Goal: Task Accomplishment & Management: Complete application form

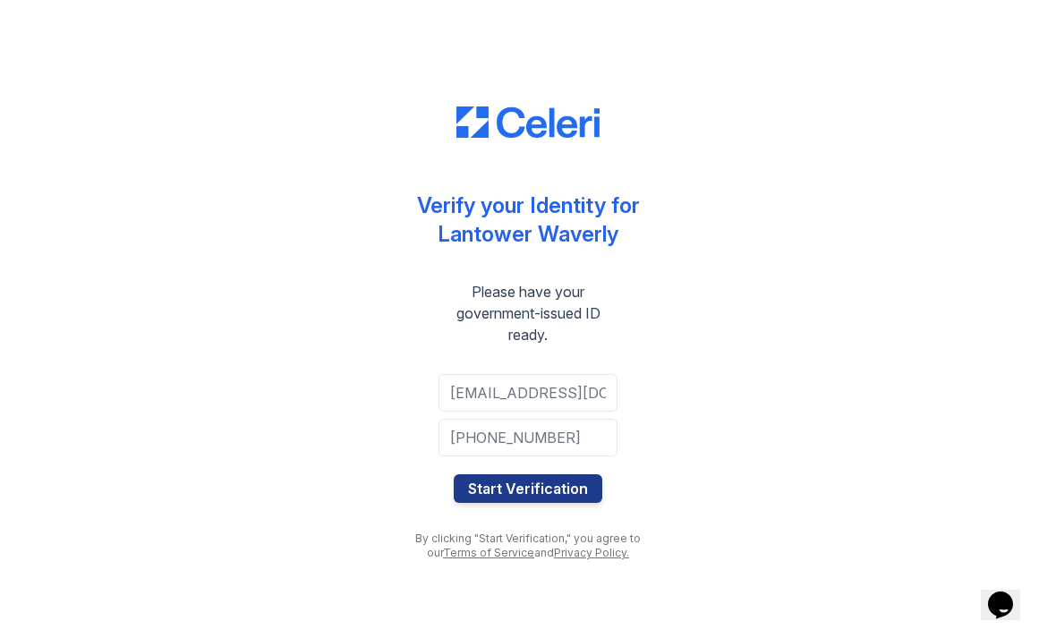
click at [539, 483] on button "Start Verification" at bounding box center [528, 488] width 149 height 29
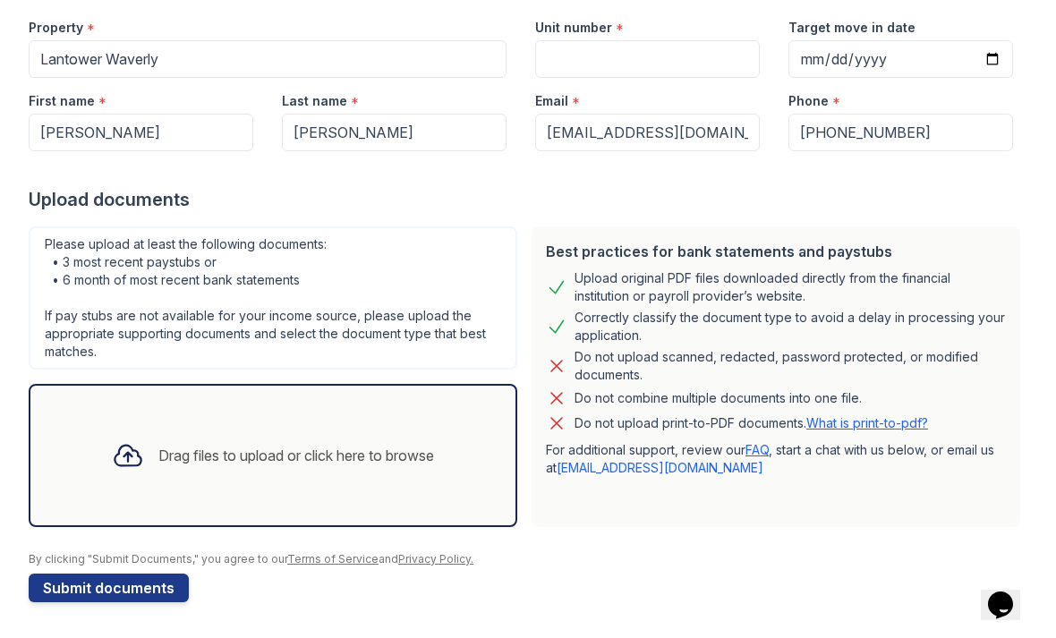
scroll to position [178, 0]
click at [244, 448] on div "Drag files to upload or click here to browse" at bounding box center [296, 455] width 276 height 21
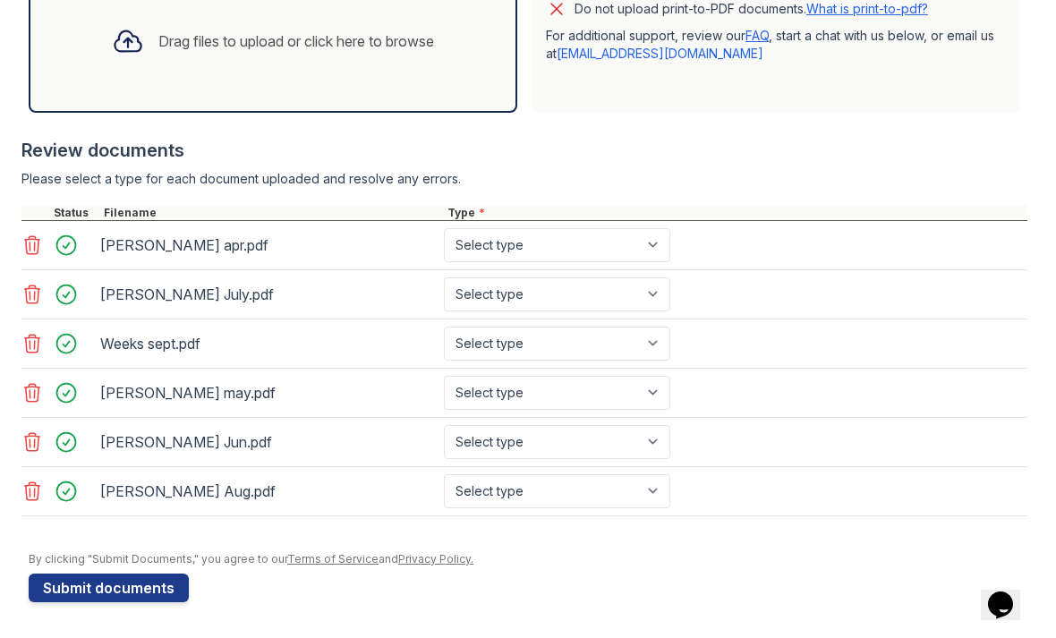
scroll to position [592, 0]
click at [144, 585] on button "Submit documents" at bounding box center [109, 587] width 160 height 29
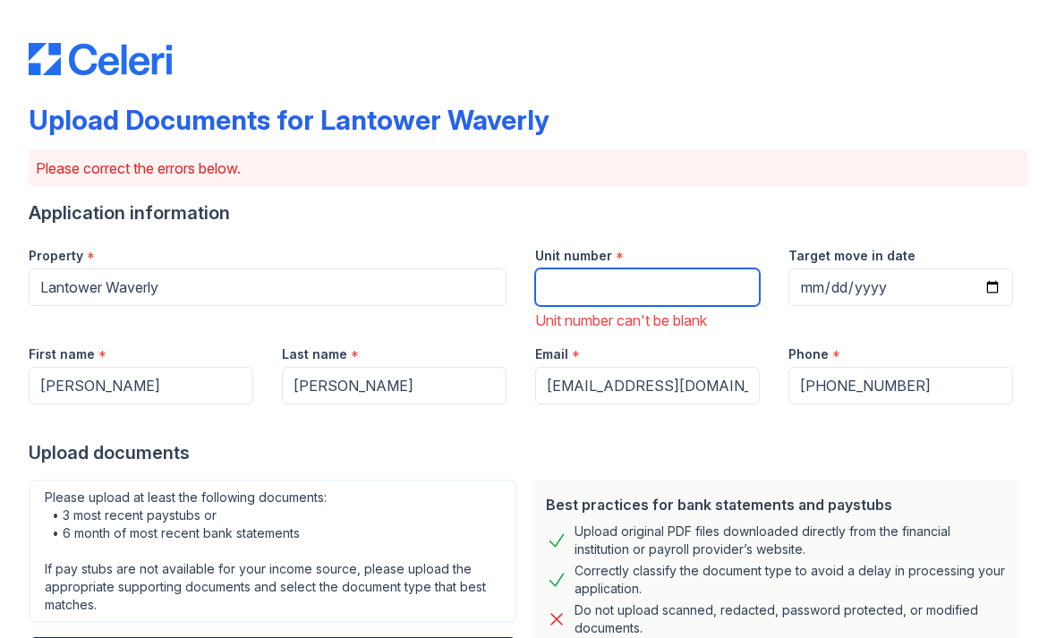
click at [648, 291] on input "Unit number" at bounding box center [647, 287] width 225 height 38
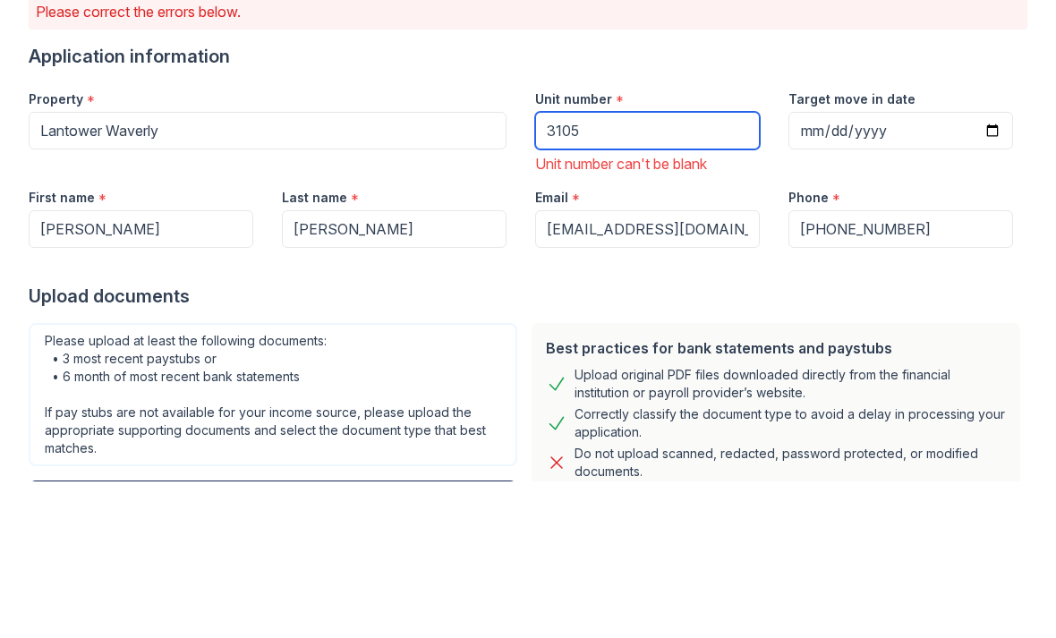
type input "3105"
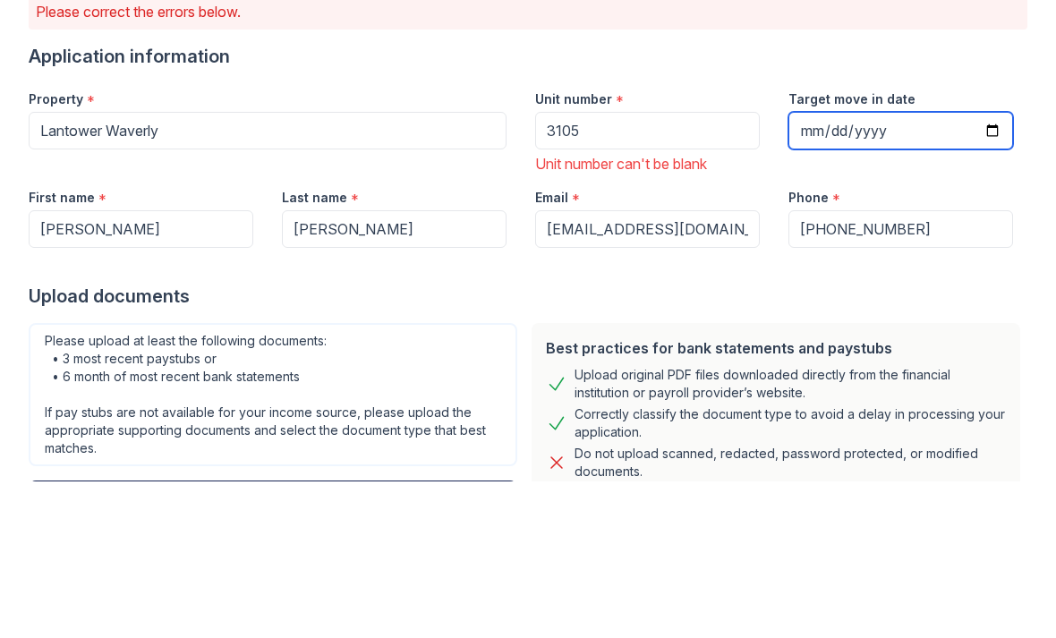
click at [871, 268] on input "Target move in date" at bounding box center [900, 287] width 225 height 38
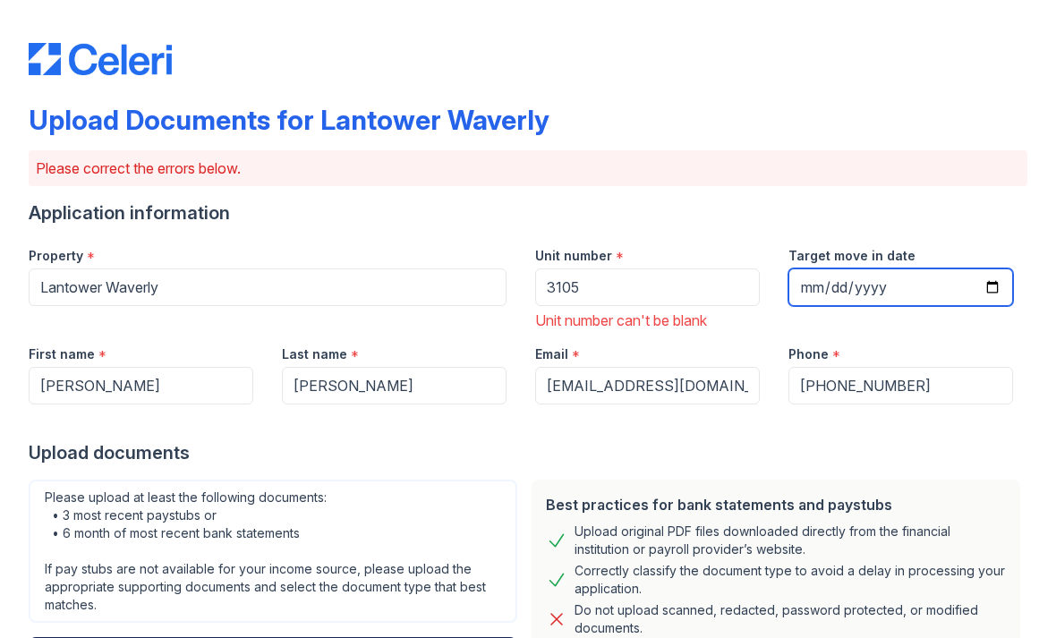
type input "[DATE]"
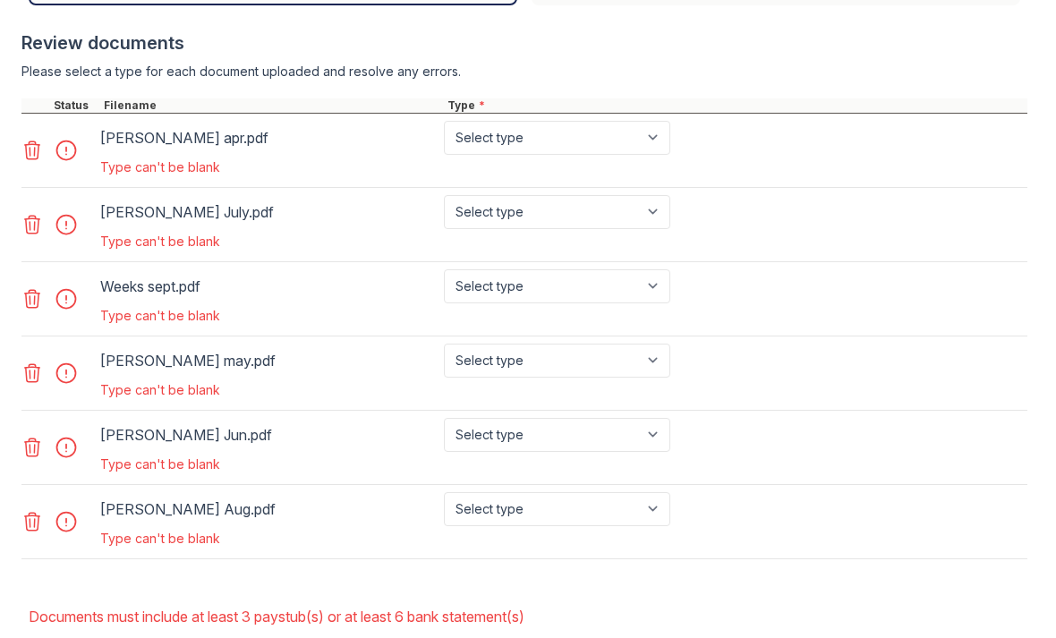
scroll to position [779, 0]
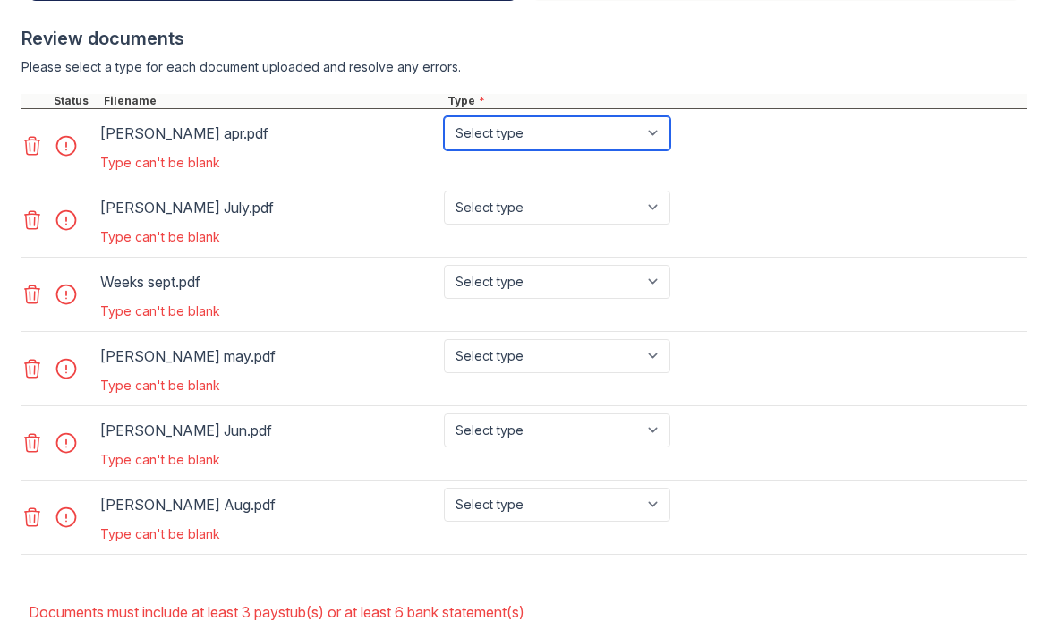
click at [585, 144] on select "Select type Paystub Bank Statement Offer Letter Tax Documents Benefit Award Let…" at bounding box center [557, 133] width 226 height 34
select select "bank_statement"
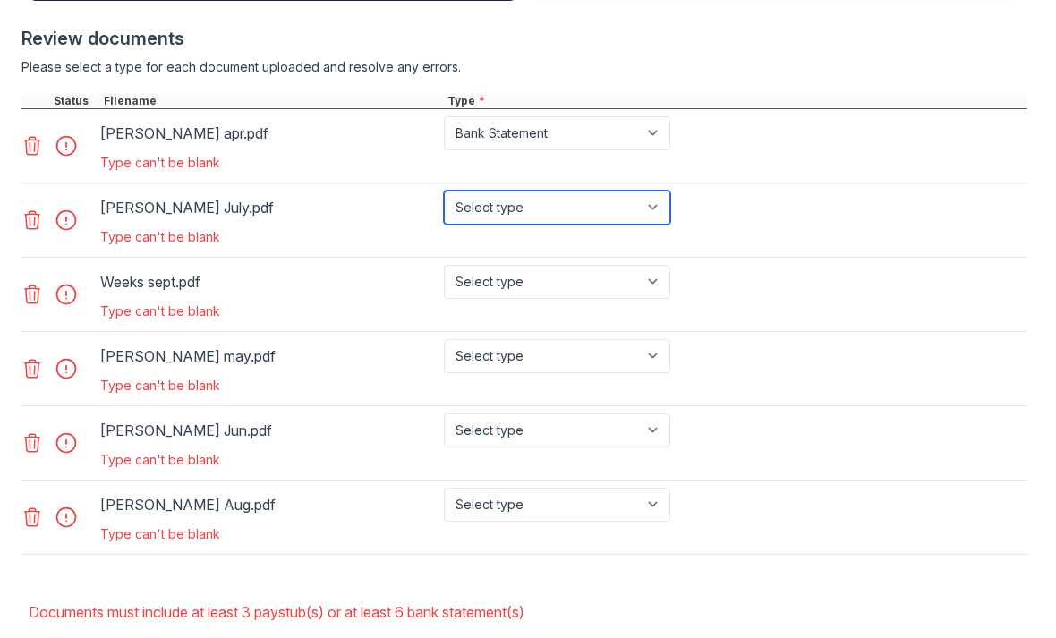
click at [601, 210] on select "Select type Paystub Bank Statement Offer Letter Tax Documents Benefit Award Let…" at bounding box center [557, 208] width 226 height 34
select select "bank_statement"
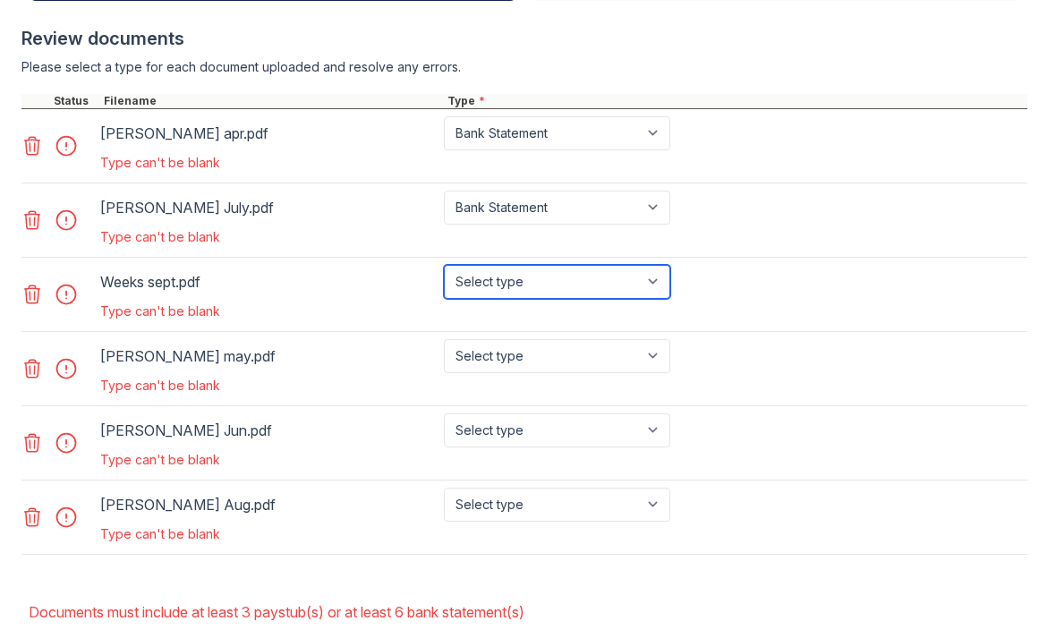
click at [592, 289] on select "Select type Paystub Bank Statement Offer Letter Tax Documents Benefit Award Let…" at bounding box center [557, 282] width 226 height 34
select select "bank_statement"
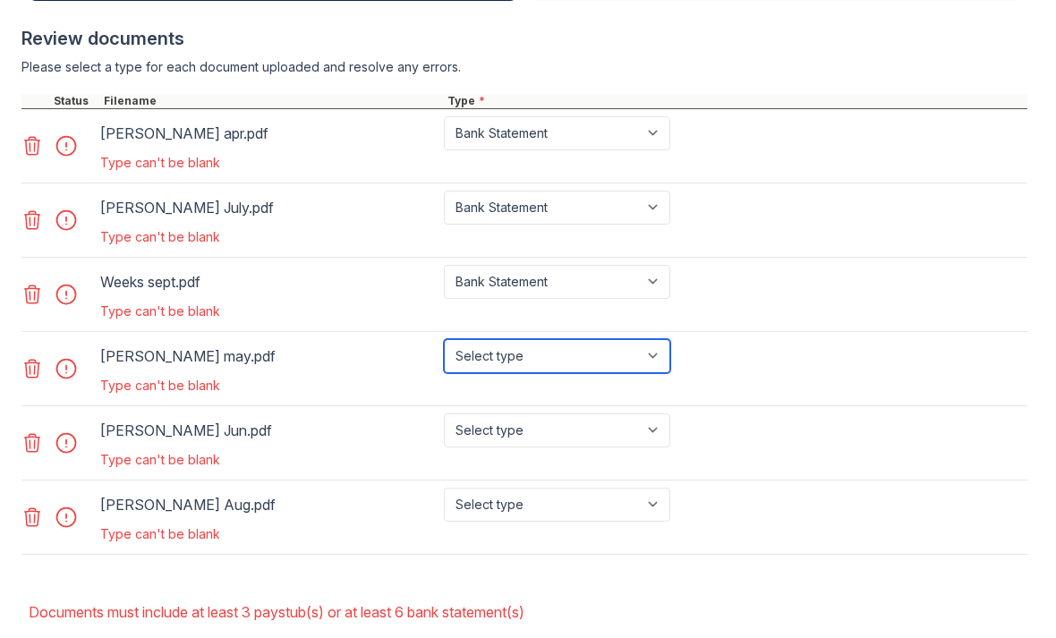
click at [547, 356] on select "Select type Paystub Bank Statement Offer Letter Tax Documents Benefit Award Let…" at bounding box center [557, 356] width 226 height 34
select select "bank_statement"
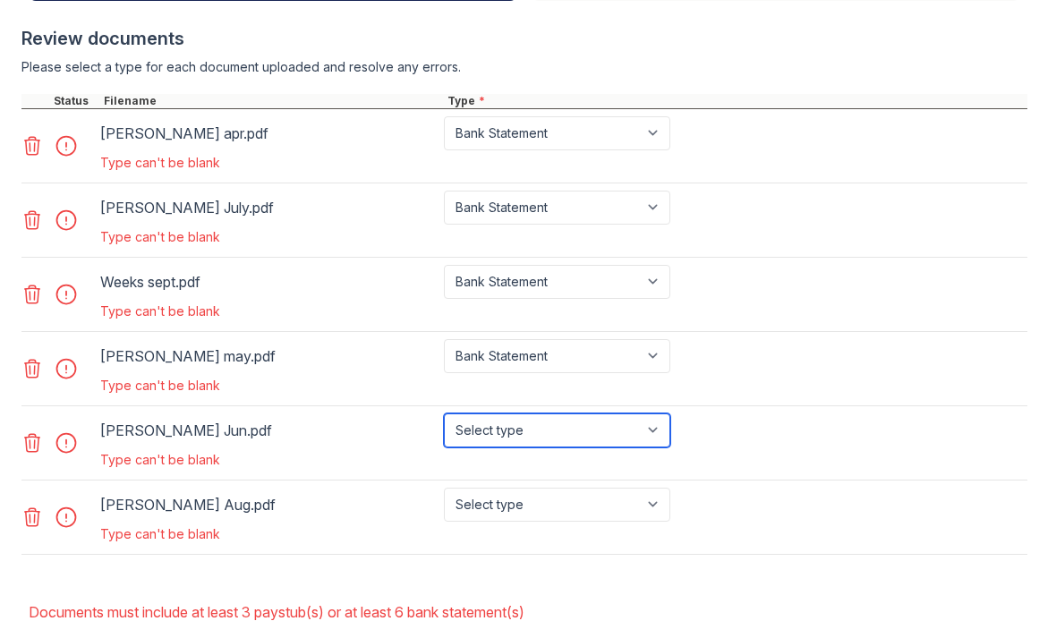
click at [555, 431] on select "Select type Paystub Bank Statement Offer Letter Tax Documents Benefit Award Let…" at bounding box center [557, 430] width 226 height 34
select select "bank_statement"
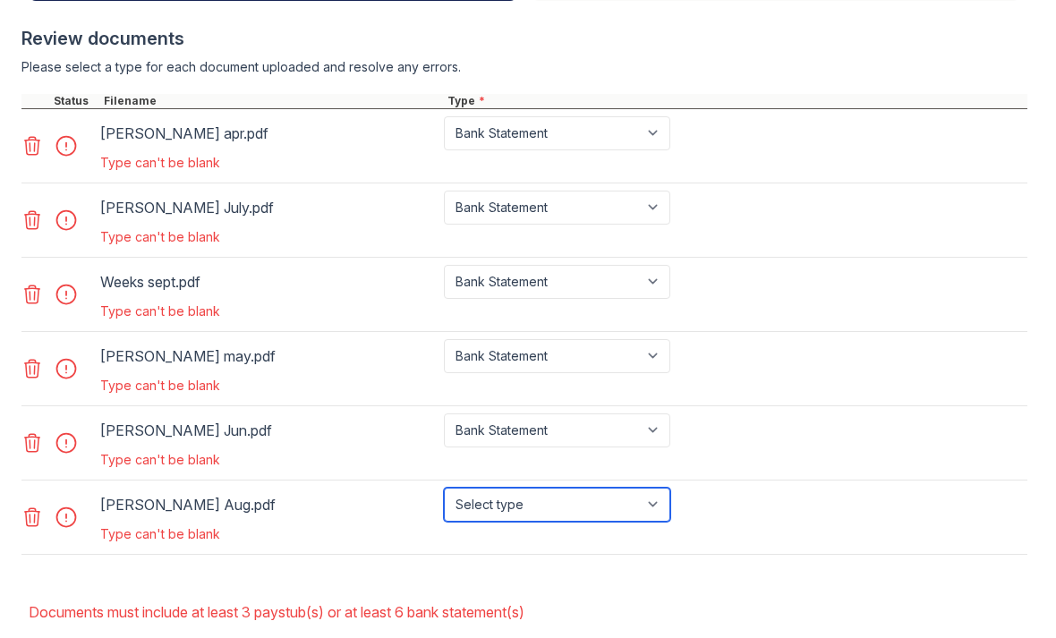
click at [533, 506] on select "Select type Paystub Bank Statement Offer Letter Tax Documents Benefit Award Let…" at bounding box center [557, 505] width 226 height 34
select select "bank_statement"
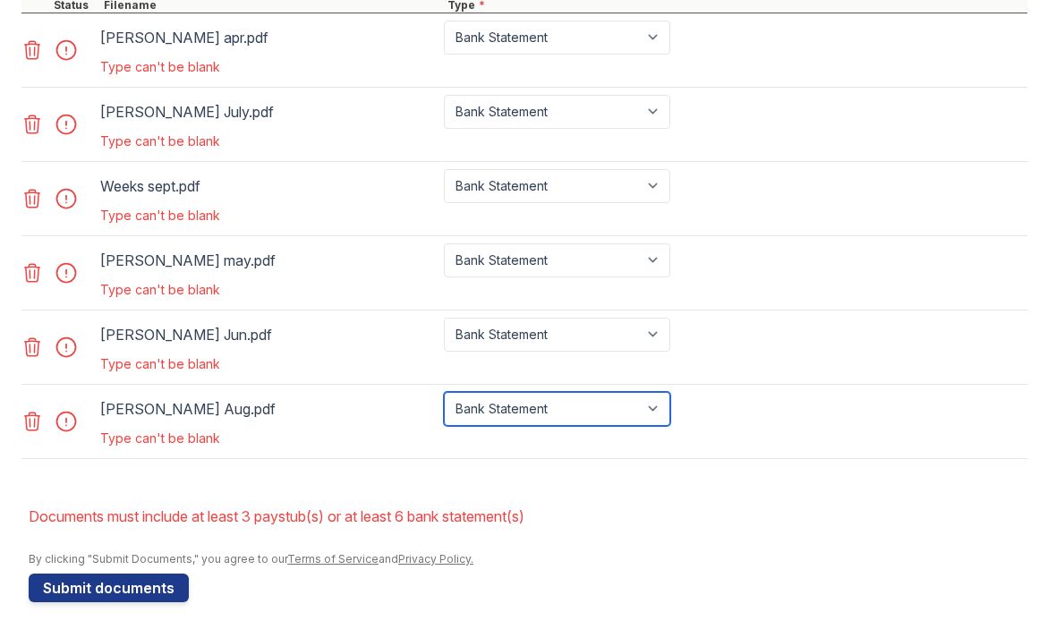
scroll to position [875, 0]
click at [140, 590] on button "Submit documents" at bounding box center [109, 587] width 160 height 29
